Goal: Information Seeking & Learning: Learn about a topic

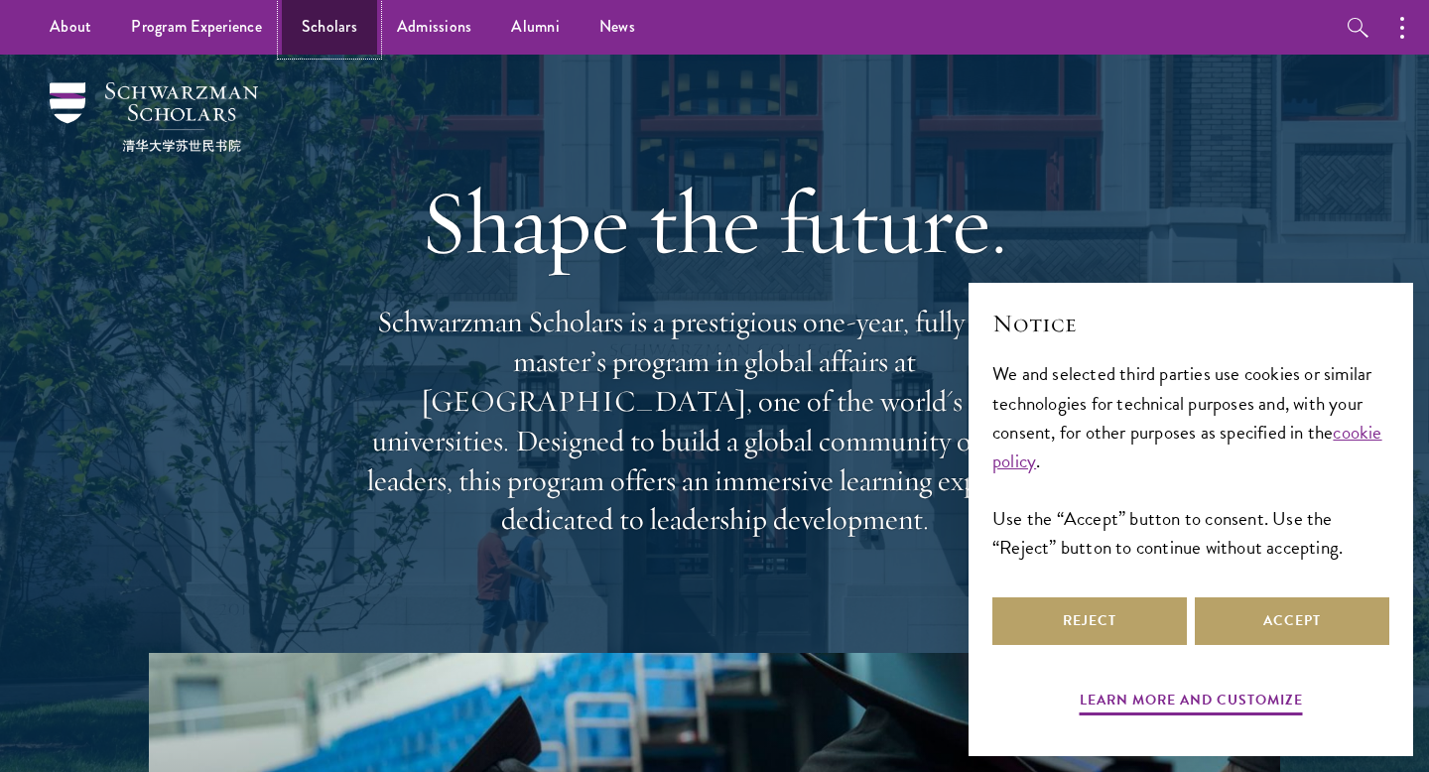
click at [314, 27] on link "Scholars" at bounding box center [329, 27] width 95 height 55
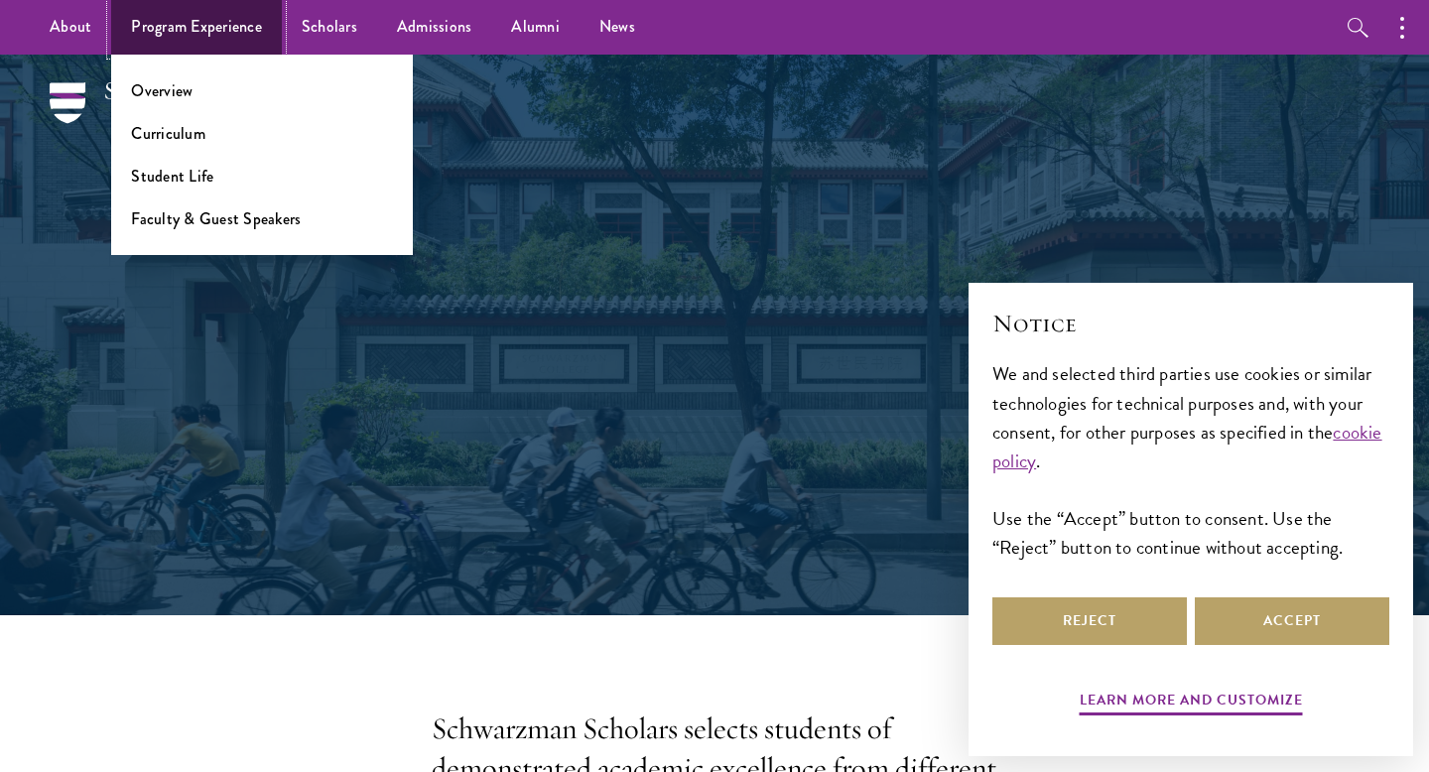
click at [223, 20] on link "Program Experience" at bounding box center [196, 27] width 171 height 55
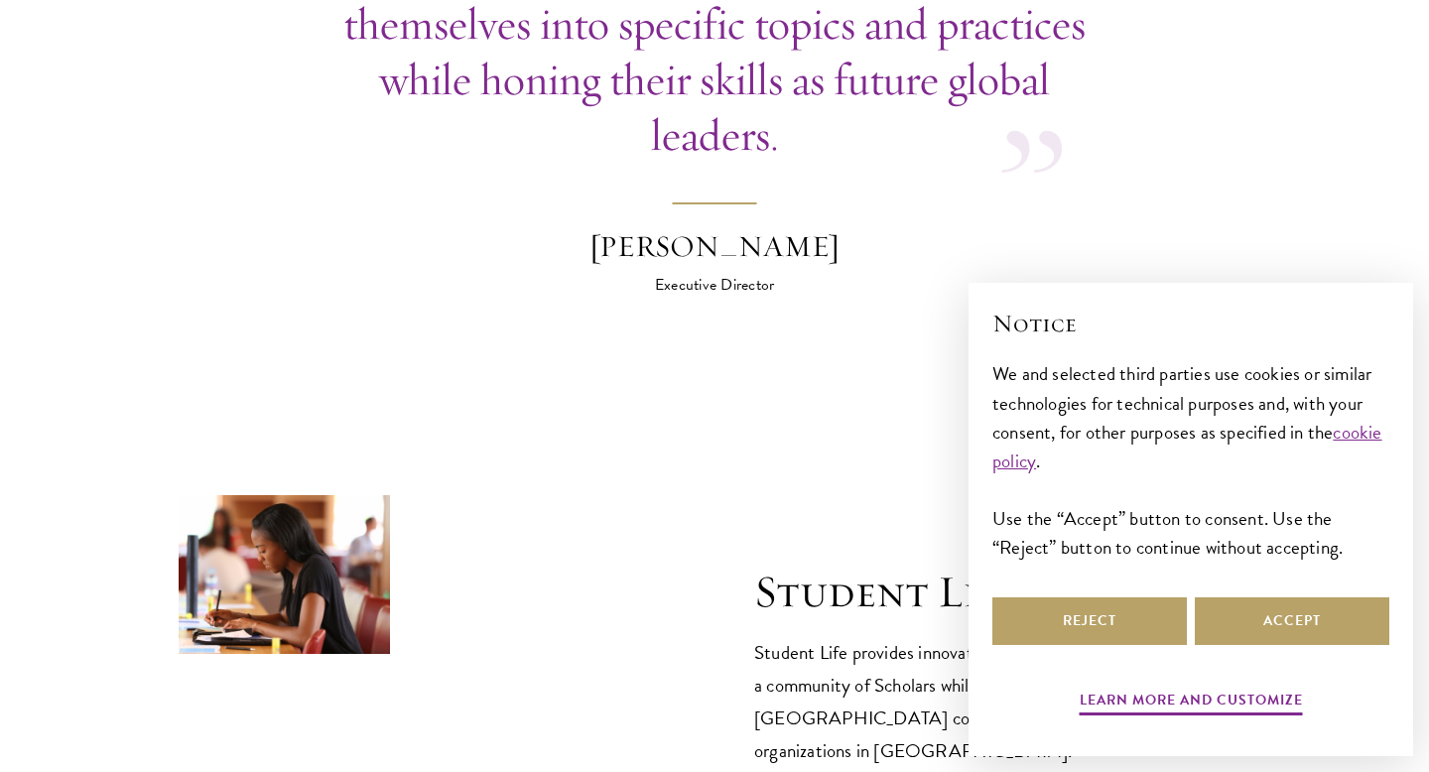
scroll to position [6948, 0]
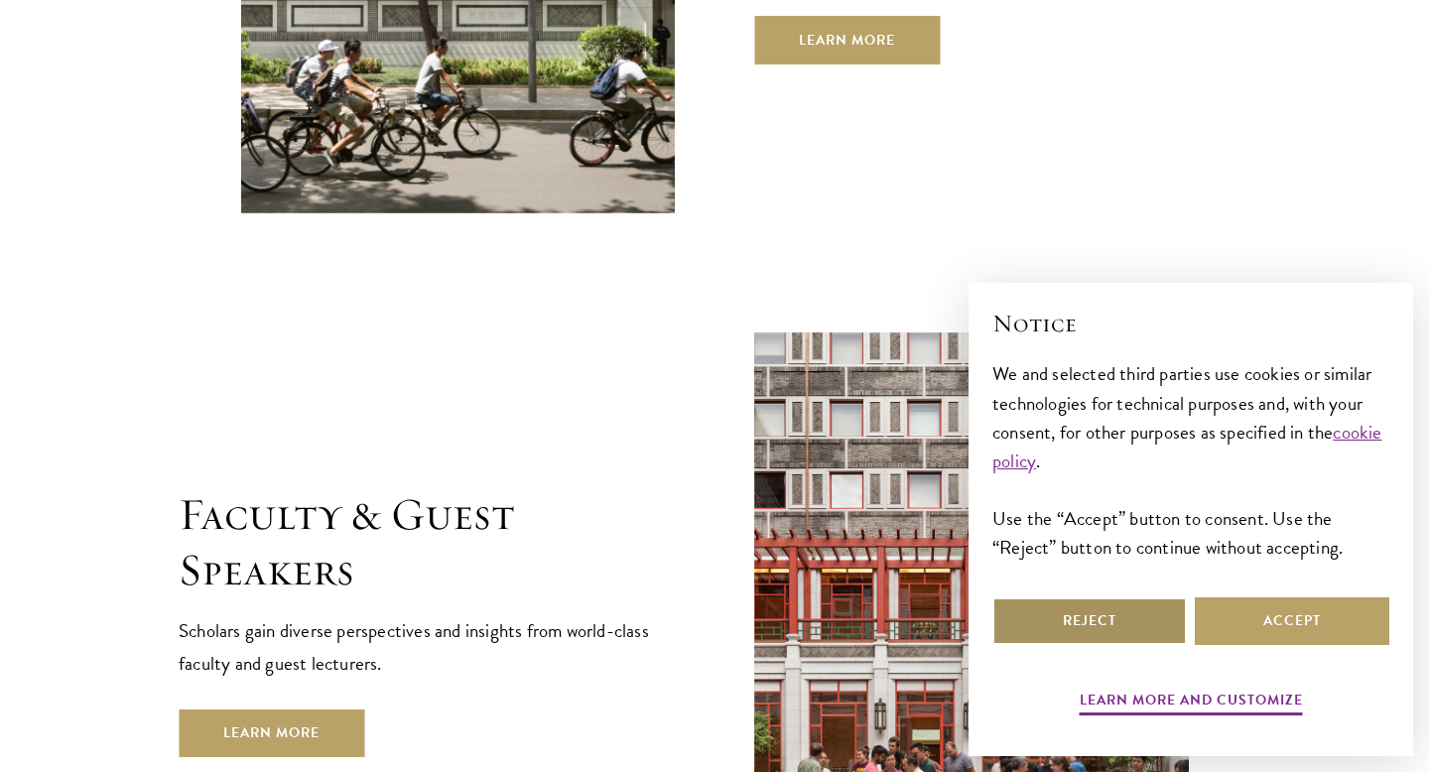
click at [1007, 632] on button "Reject" at bounding box center [1090, 622] width 195 height 48
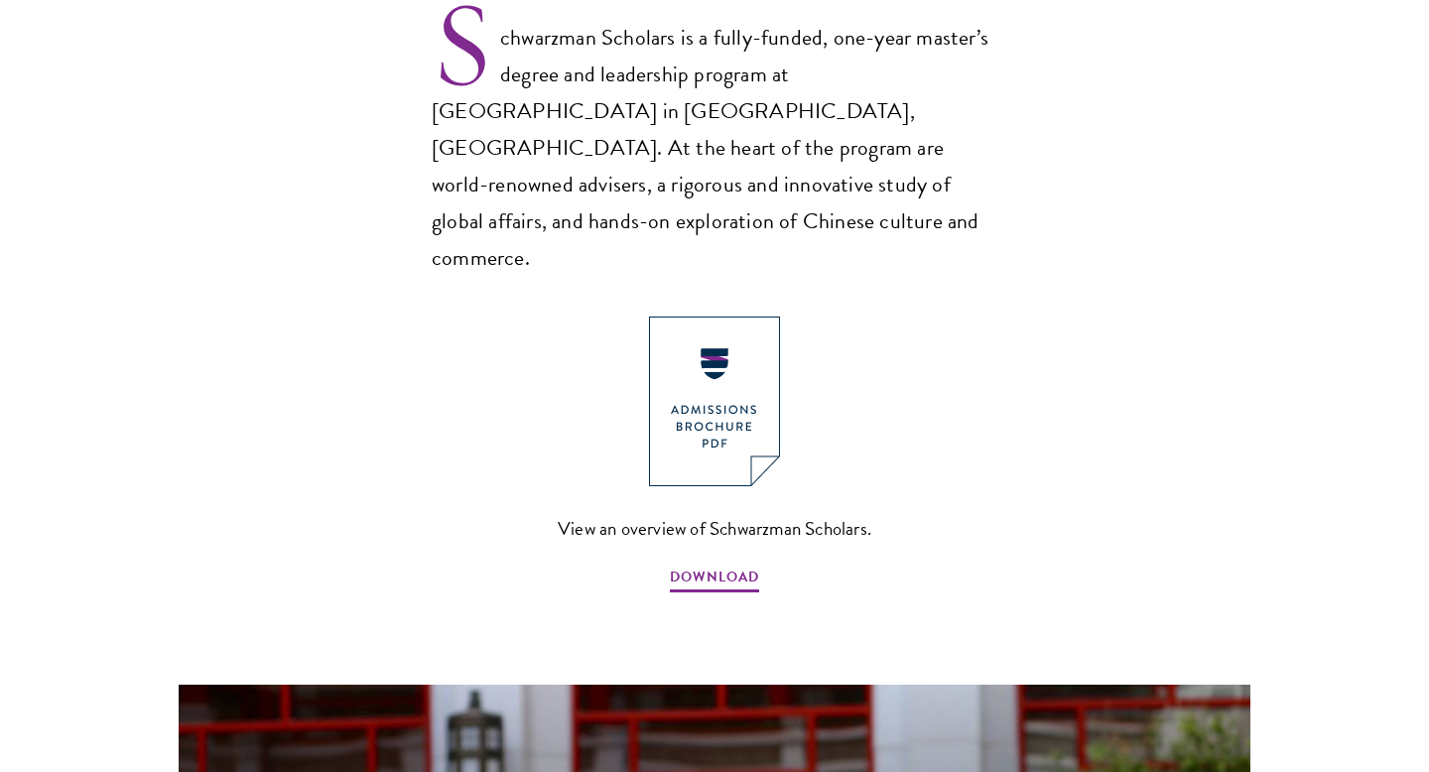
scroll to position [1634, 0]
